Goal: Transaction & Acquisition: Purchase product/service

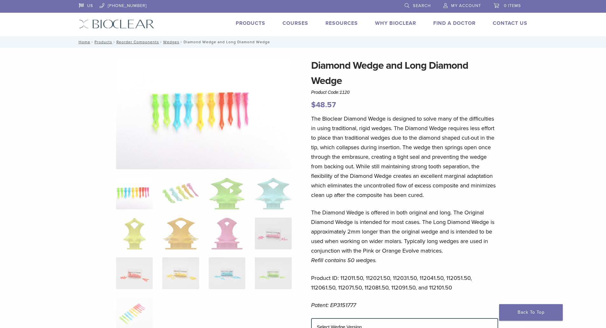
click at [249, 24] on link "Products" at bounding box center [251, 23] width 30 height 6
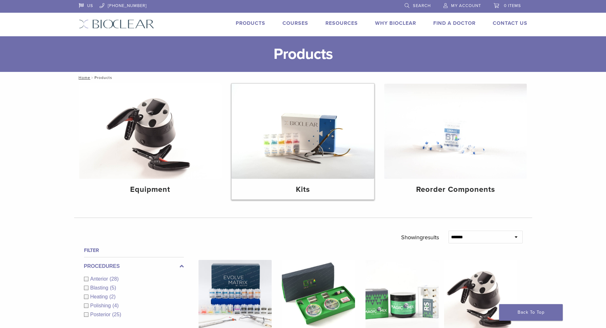
click at [305, 128] on img at bounding box center [302, 131] width 142 height 95
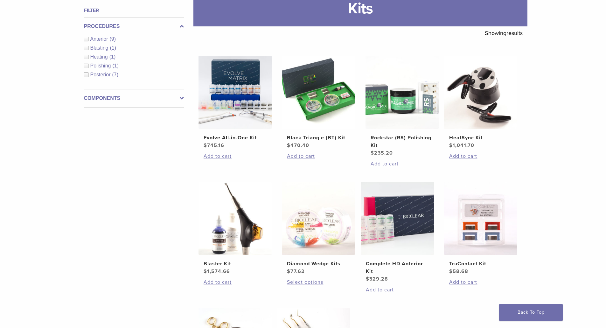
scroll to position [95, 0]
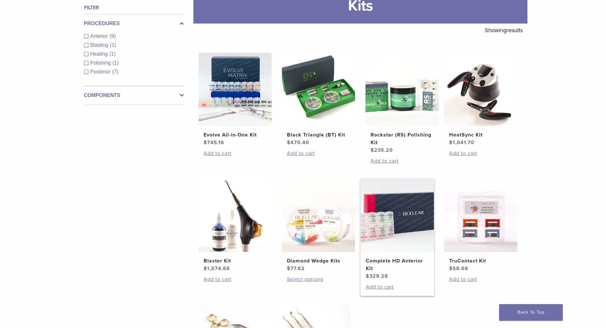
click at [382, 258] on h2 "Complete HD Anterior Kit" at bounding box center [397, 264] width 63 height 15
